Goal: Information Seeking & Learning: Find specific fact

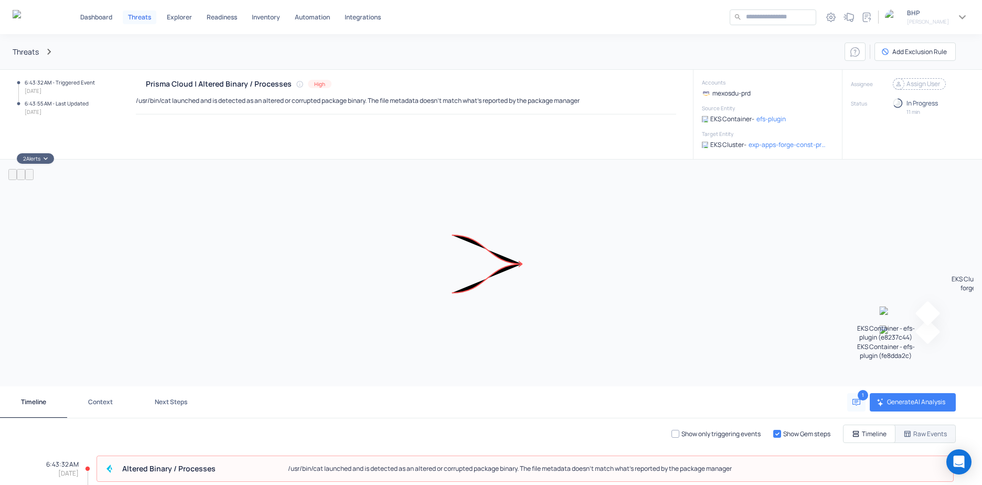
click at [896, 84] on icon at bounding box center [898, 84] width 5 height 5
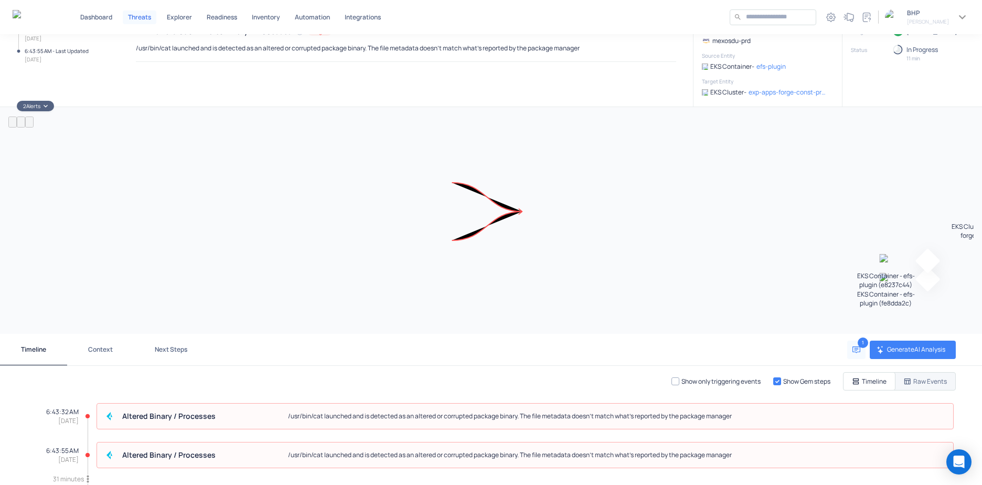
scroll to position [174, 0]
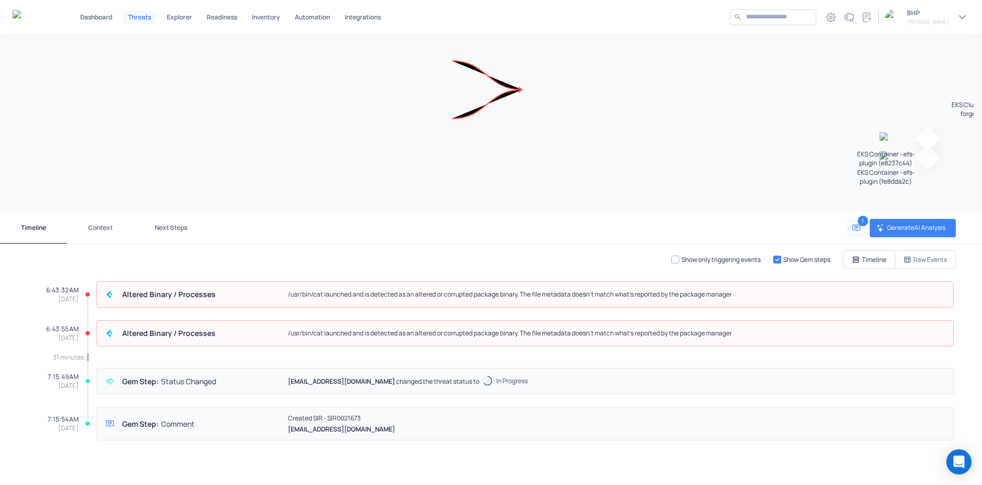
click at [913, 257] on p "Raw Events" at bounding box center [930, 259] width 34 height 9
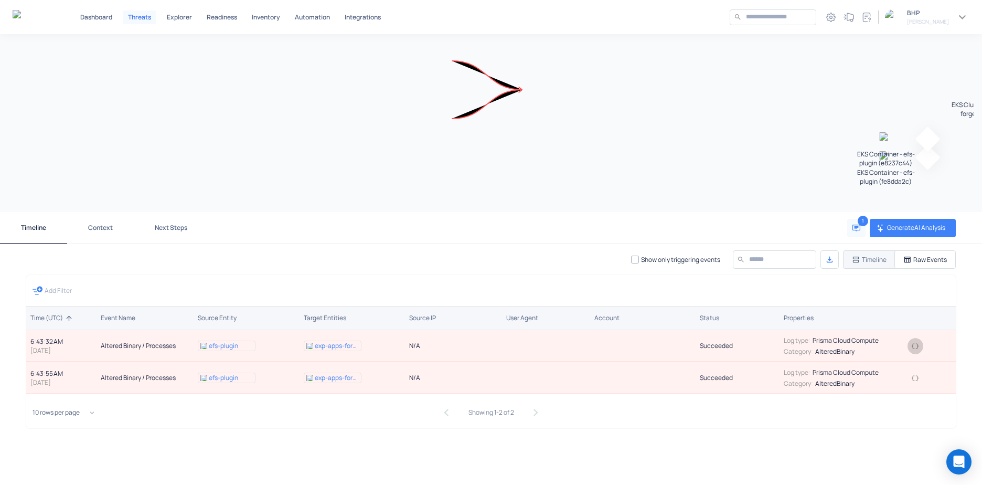
click at [912, 346] on icon "button" at bounding box center [915, 345] width 7 height 5
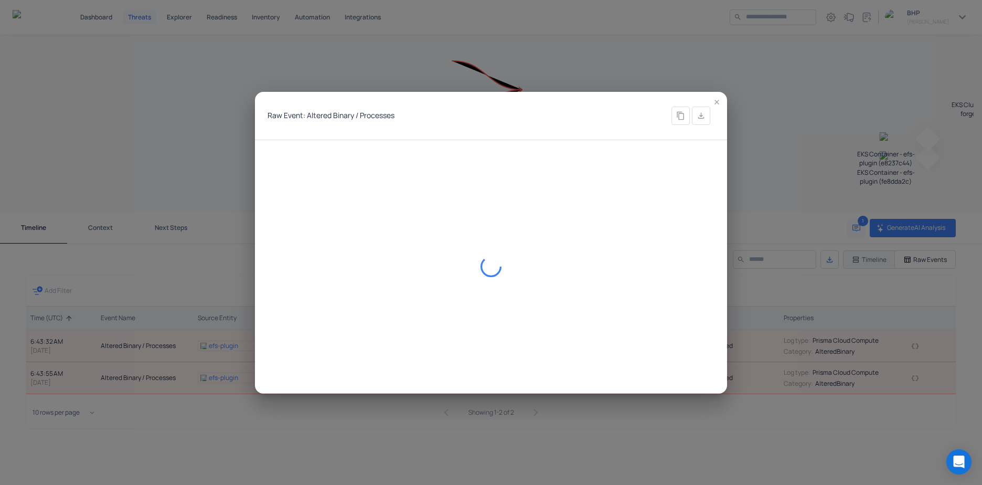
type textarea "**********"
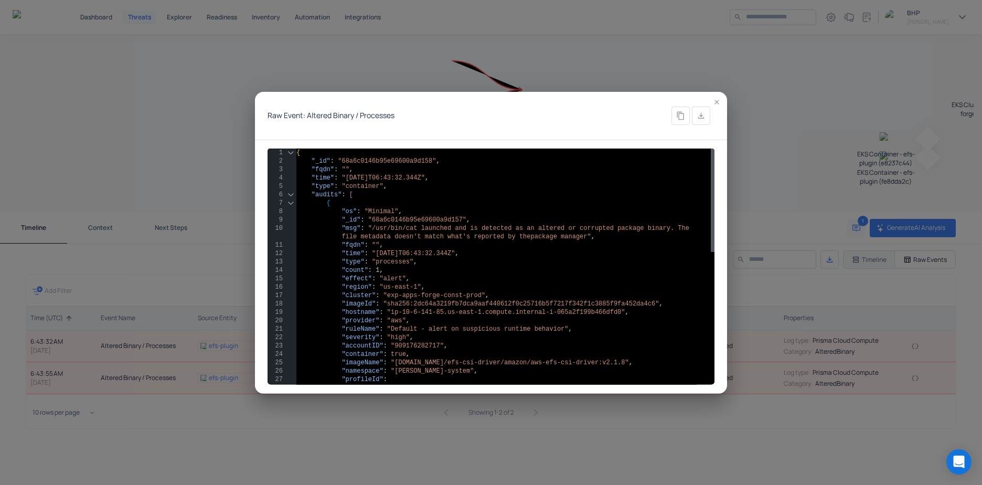
scroll to position [0, 0]
drag, startPoint x: 373, startPoint y: 220, endPoint x: 463, endPoint y: 220, distance: 89.7
click at [463, 220] on div "{ "_id" : "68a6c0146b95e69600a9d158" , "fqdn" : "" , "time" : "[DATE]T06:43:32.…" at bounding box center [505, 416] width 418 height 537
click at [218, 103] on div "Raw Event: Altered Binary / Processes 1 2 3 4 5 6 7 8 9 10 11 12 13 14 15 16 17…" at bounding box center [491, 242] width 982 height 485
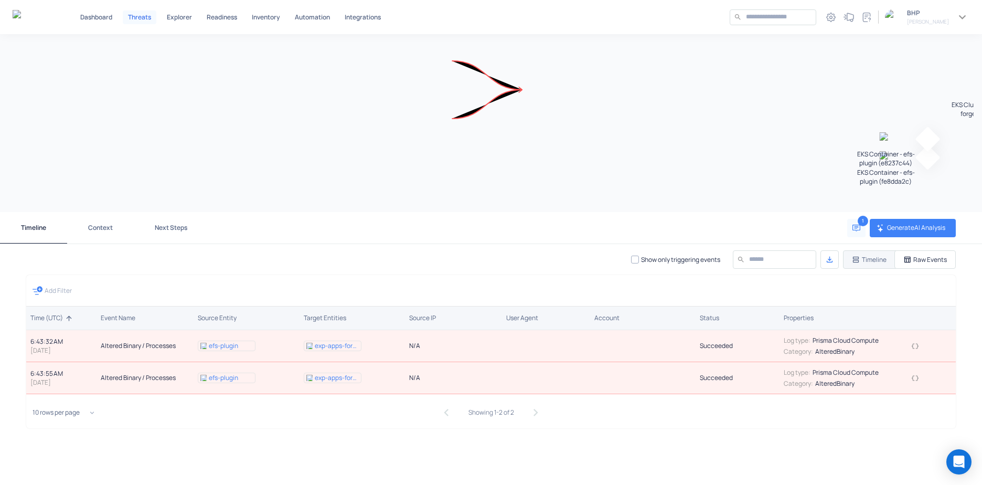
click at [912, 347] on icon "button" at bounding box center [915, 345] width 7 height 5
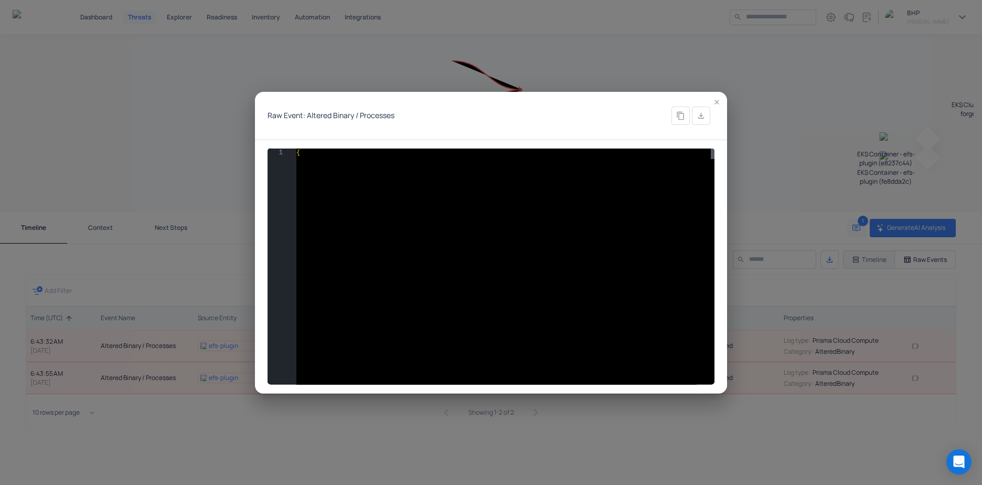
type textarea "**********"
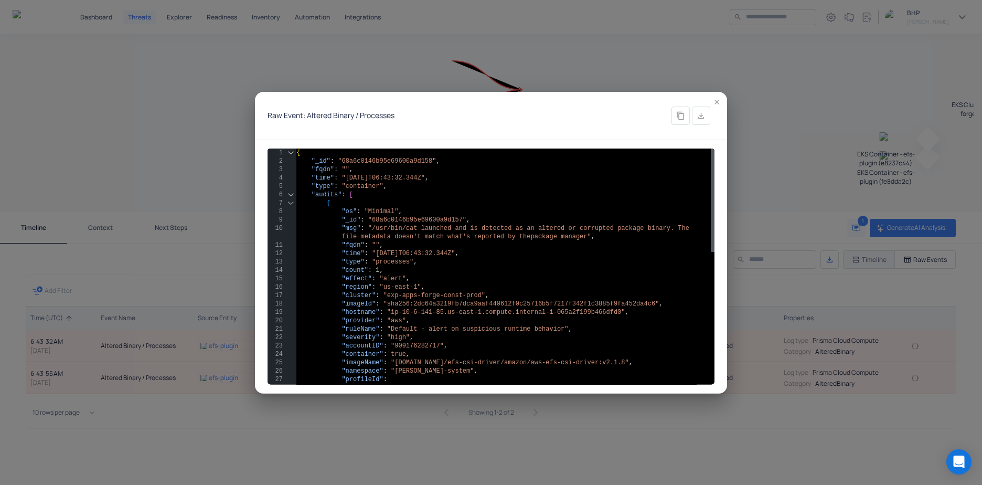
drag, startPoint x: 504, startPoint y: 100, endPoint x: 338, endPoint y: 254, distance: 225.7
click at [338, 254] on div "Raw Event: Altered Binary / Processes 1 2 3 4 5 6 7 8 9 10 11 12 13 14 15 16 17…" at bounding box center [491, 243] width 472 height 302
drag, startPoint x: 338, startPoint y: 254, endPoint x: 477, endPoint y: 93, distance: 212.7
click at [477, 93] on h2 "Raw Event: Altered Binary / Processes" at bounding box center [491, 116] width 472 height 48
click at [566, 116] on div "Raw Event: Altered Binary / Processes" at bounding box center [491, 115] width 447 height 18
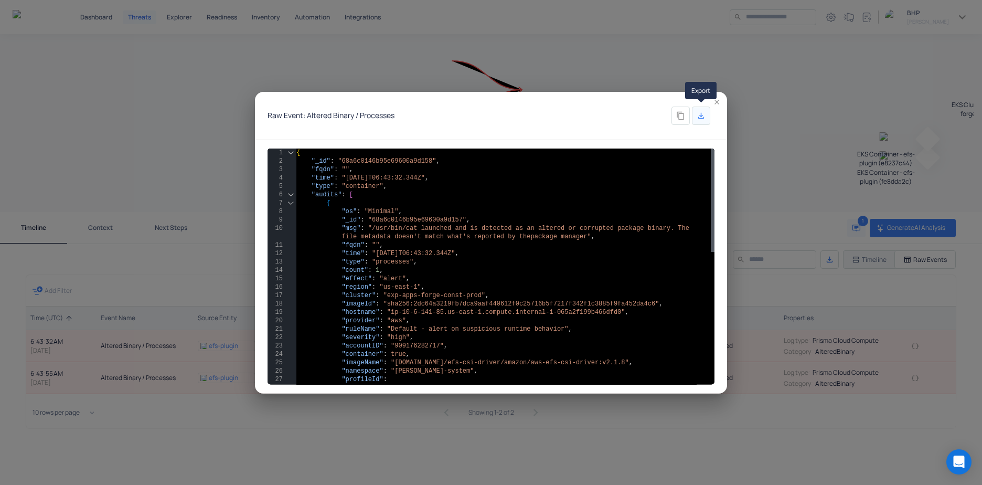
click at [702, 116] on icon "Export" at bounding box center [701, 115] width 6 height 6
click at [719, 99] on icon "button" at bounding box center [717, 102] width 8 height 8
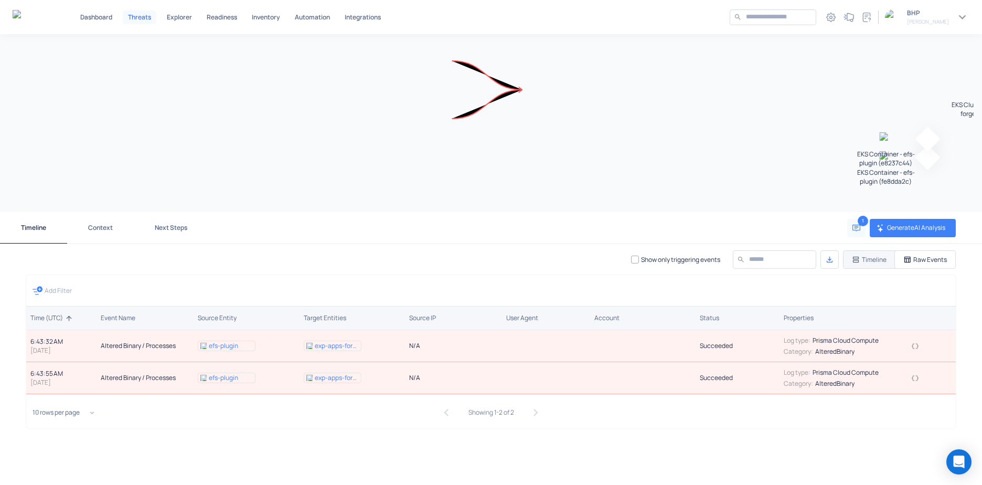
scroll to position [122, 0]
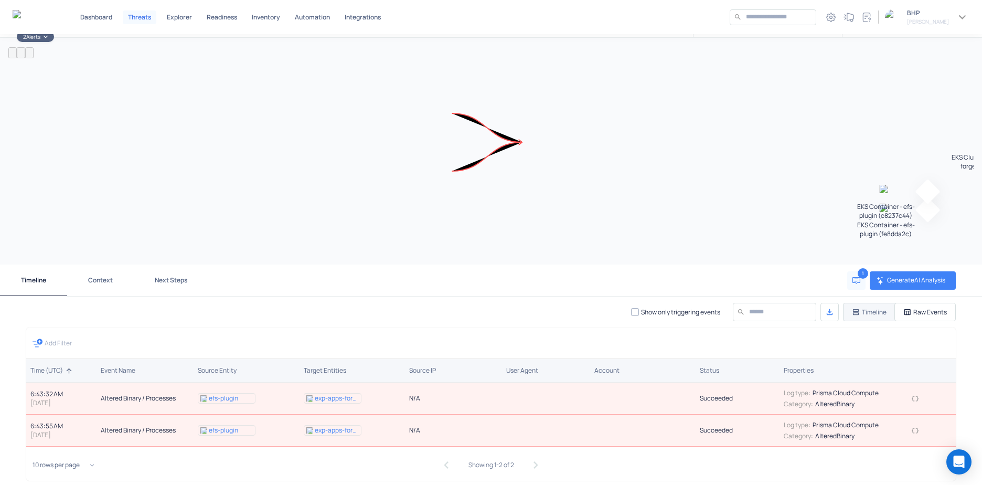
click at [543, 174] on div "EKS Cluster - exp-apps-forge-const-prod EKS Container - efs-plugin (fe8dda2c) E…" at bounding box center [490, 151] width 965 height 210
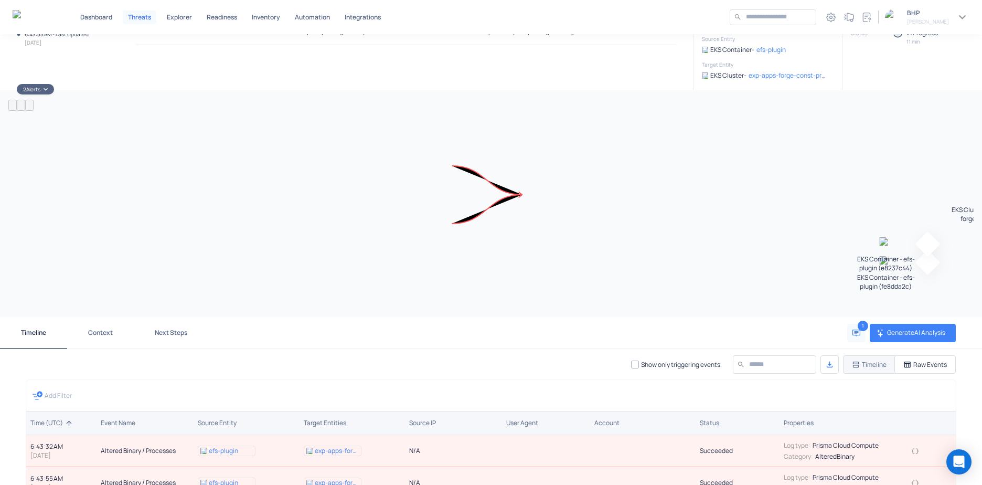
scroll to position [0, 0]
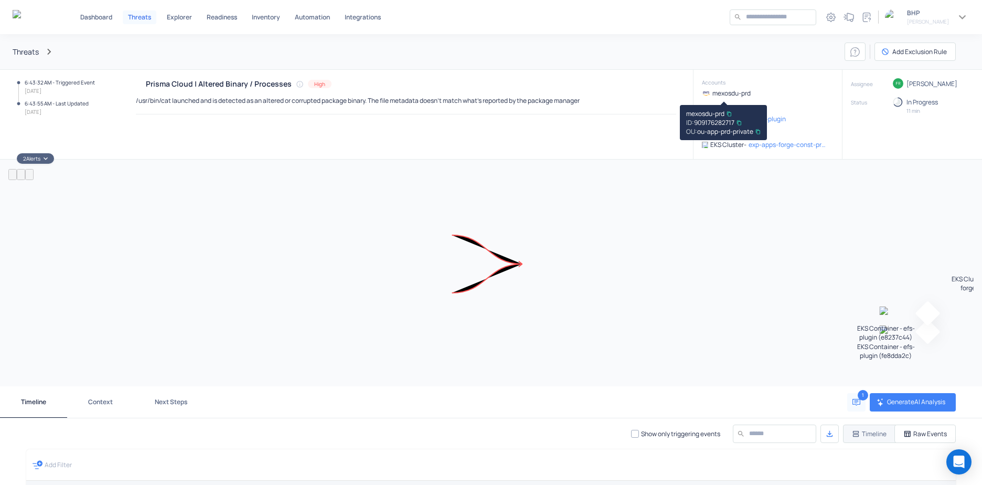
click at [730, 112] on icon "button" at bounding box center [729, 113] width 4 height 5
click at [729, 115] on icon "button" at bounding box center [729, 113] width 4 height 5
drag, startPoint x: 755, startPoint y: 93, endPoint x: 704, endPoint y: 96, distance: 50.5
click at [704, 96] on div "mexosdu-prd" at bounding box center [765, 93] width 126 height 9
copy p "mexosdu-prd"
